Goal: Navigation & Orientation: Find specific page/section

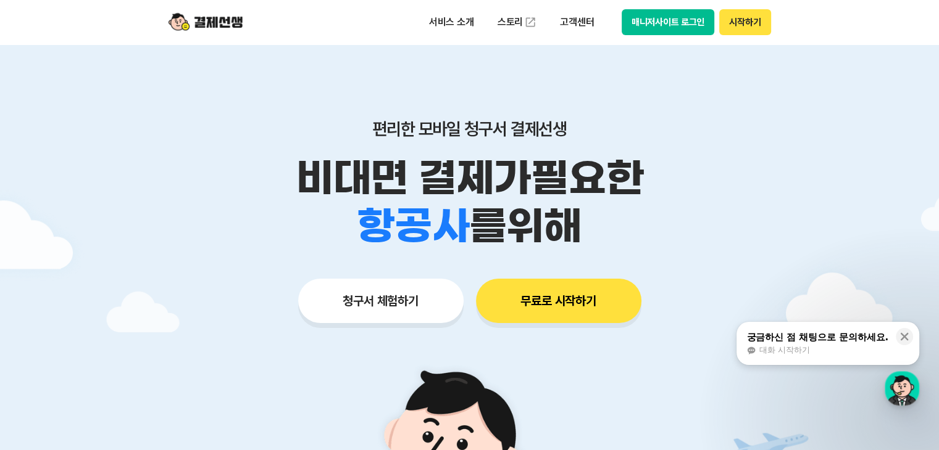
drag, startPoint x: 782, startPoint y: 178, endPoint x: 692, endPoint y: 112, distance: 112.2
click at [784, 179] on p "비대면 결제가 필요한" at bounding box center [470, 178] width 632 height 48
click at [664, 25] on button "매니저사이트 로그인" at bounding box center [667, 22] width 93 height 26
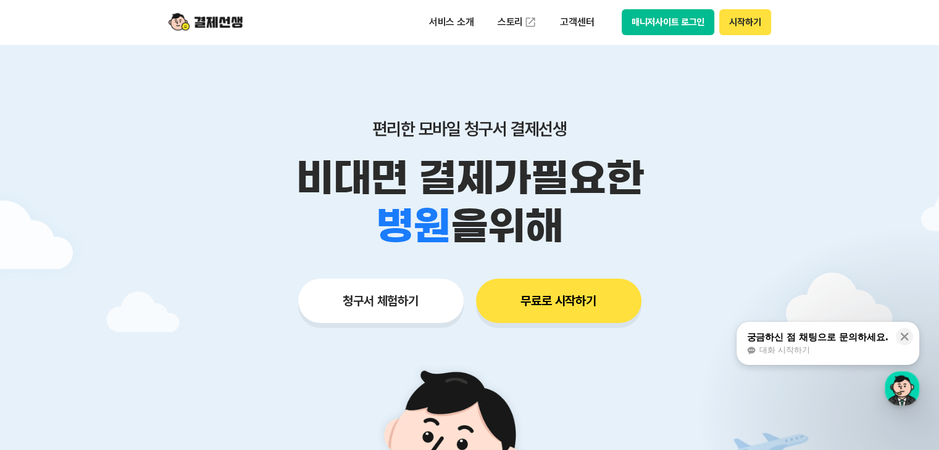
click at [869, 103] on div at bounding box center [469, 369] width 939 height 651
click at [699, 175] on p "비대면 결제가 필요한" at bounding box center [470, 178] width 632 height 48
click at [681, 23] on button "매니저사이트 로그인" at bounding box center [667, 22] width 93 height 26
drag, startPoint x: 645, startPoint y: 89, endPoint x: 773, endPoint y: 136, distance: 136.3
click at [647, 89] on div "편리한 모바일 청구서 결제선생 비대면 결제가 필요한 학원 공부방 호텔 쇼핑몰 병원 배달 보험사 항공사 골프장 을 위해 청구서 체험하기 무료로 …" at bounding box center [470, 196] width 632 height 305
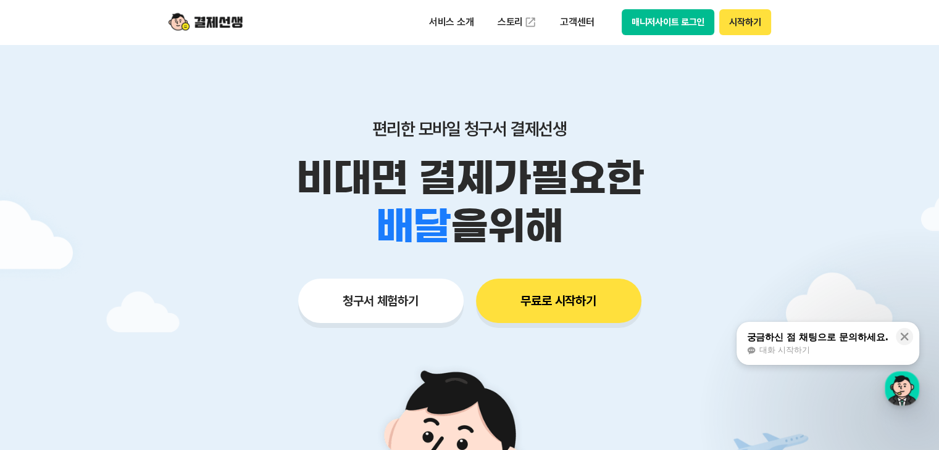
click at [826, 141] on div at bounding box center [469, 369] width 939 height 651
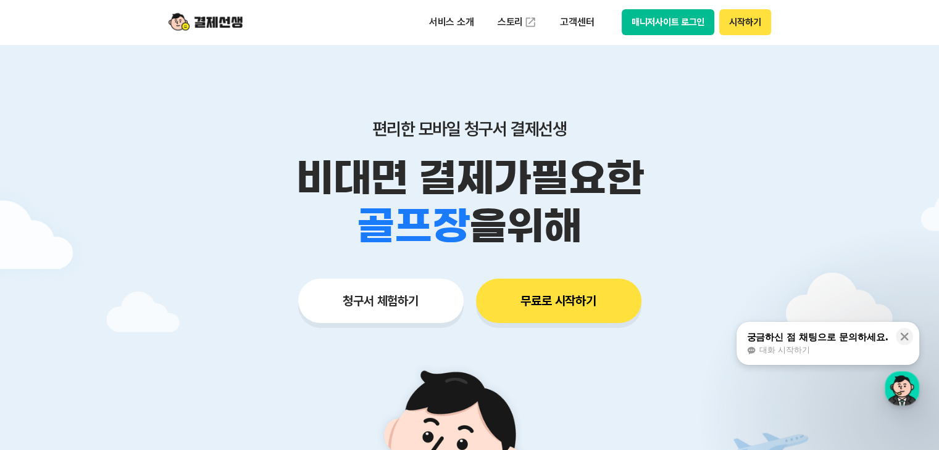
click at [755, 236] on div "학원 공부방 호텔 쇼핑몰 병원 배달 보험사 항공사 골프장 을 위해" at bounding box center [470, 226] width 632 height 48
click at [671, 156] on p "비대면 결제가 필요한" at bounding box center [470, 178] width 632 height 48
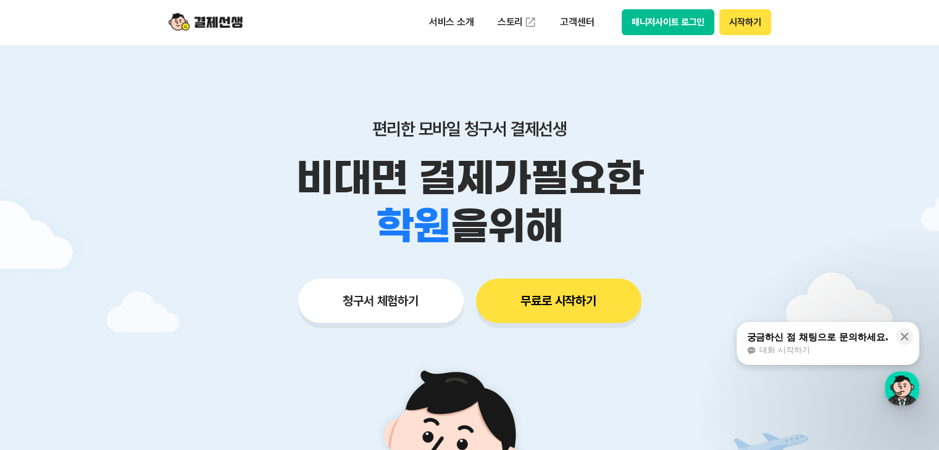
drag, startPoint x: 773, startPoint y: 188, endPoint x: 646, endPoint y: 194, distance: 127.3
click at [772, 188] on p "비대면 결제가 필요한" at bounding box center [470, 178] width 632 height 48
click at [668, 21] on button "매니저사이트 로그인" at bounding box center [667, 22] width 93 height 26
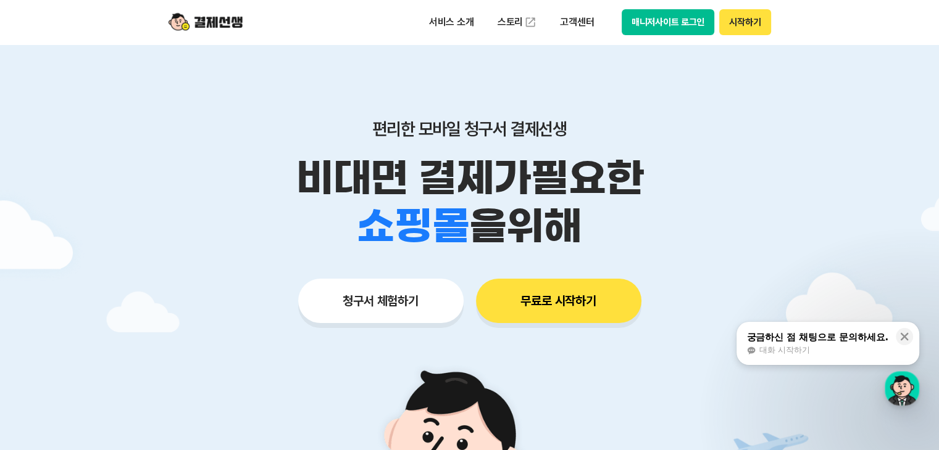
click at [792, 87] on div at bounding box center [469, 369] width 939 height 651
click at [728, 232] on div "학원 공부방 호텔 쇼핑몰 병원 배달 보험사 항공사 골프장 을 위해" at bounding box center [470, 226] width 632 height 48
click at [770, 175] on p "비대면 결제가 필요한" at bounding box center [470, 178] width 632 height 48
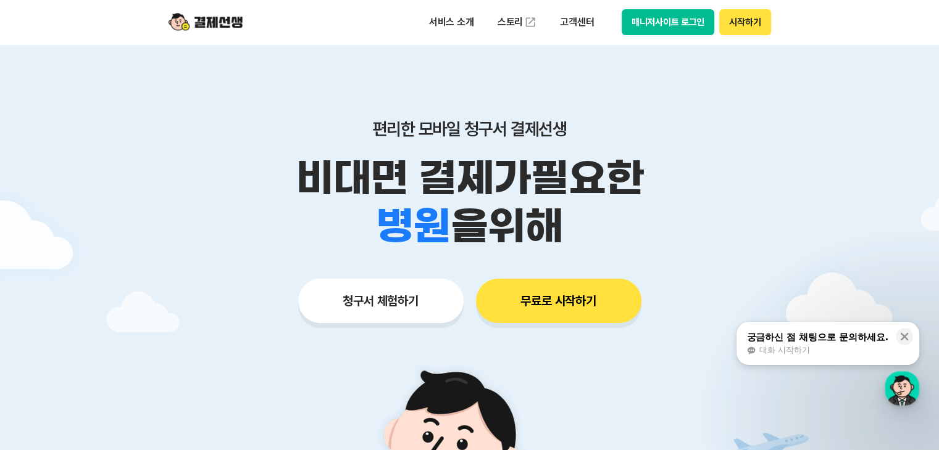
click at [731, 154] on p "비대면 결제가 필요한" at bounding box center [470, 178] width 632 height 48
click at [706, 159] on p "비대면 결제가 필요한" at bounding box center [470, 178] width 632 height 48
click at [834, 205] on div at bounding box center [469, 369] width 939 height 651
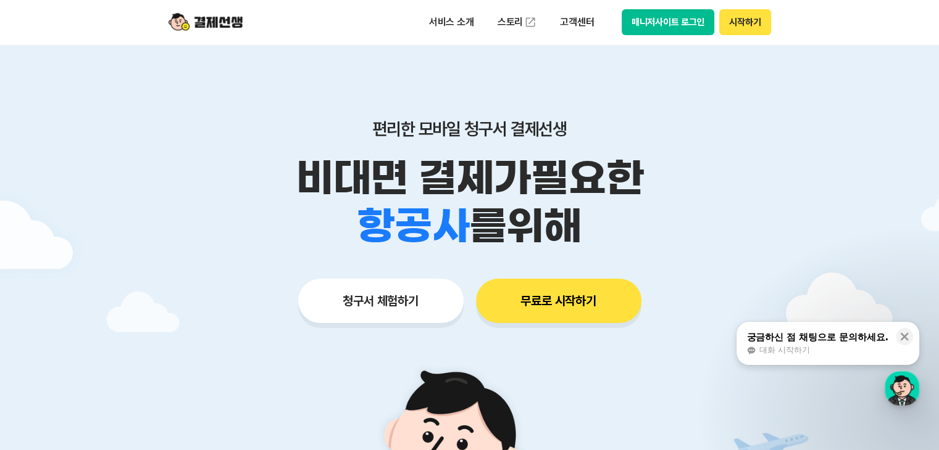
click at [627, 88] on div "편리한 모바일 청구서 결제선생 비대면 결제가 필요한 학원 공부방 호텔 쇼핑몰 병원 배달 보험사 항공사 골프장 를 위해 청구서 체험하기 무료로 …" at bounding box center [470, 196] width 632 height 305
click at [679, 19] on button "매니저사이트 로그인" at bounding box center [667, 22] width 93 height 26
